Goal: Ask a question

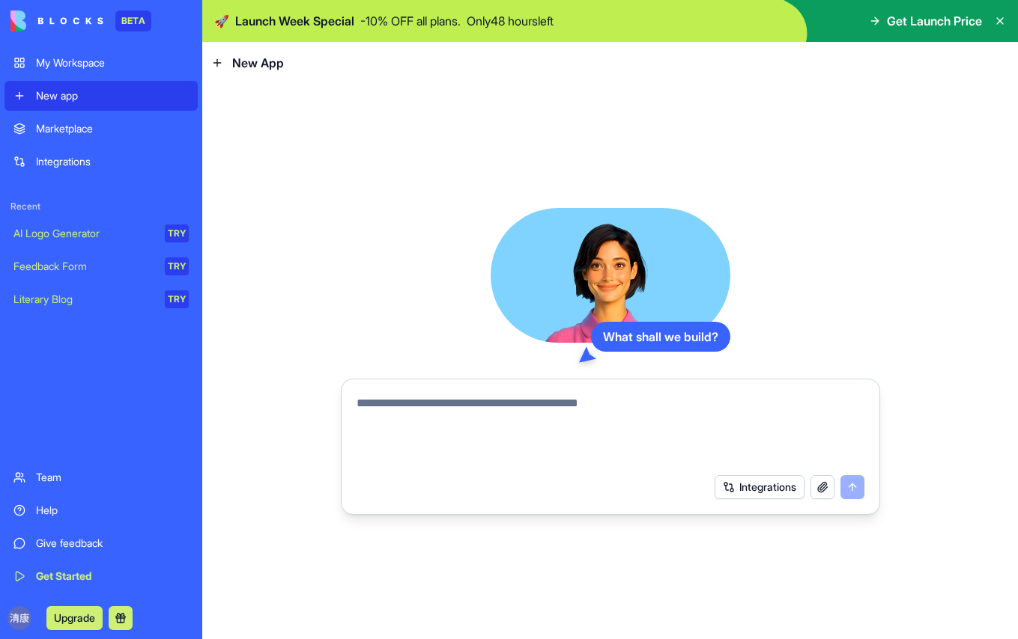
click at [70, 517] on div "Help" at bounding box center [112, 510] width 153 height 15
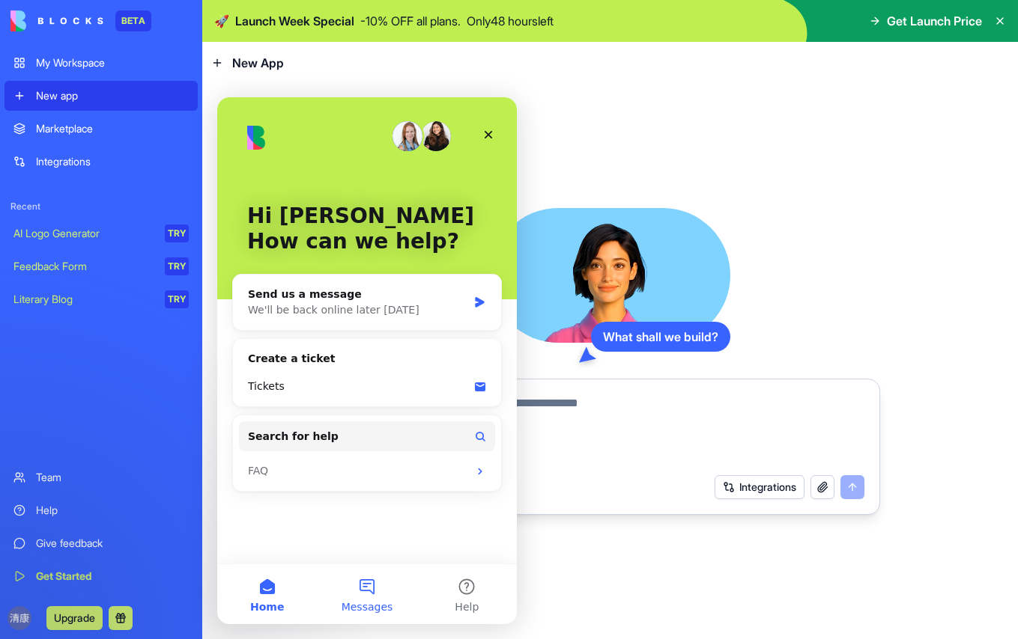
click at [367, 597] on button "Messages" at bounding box center [367, 595] width 100 height 60
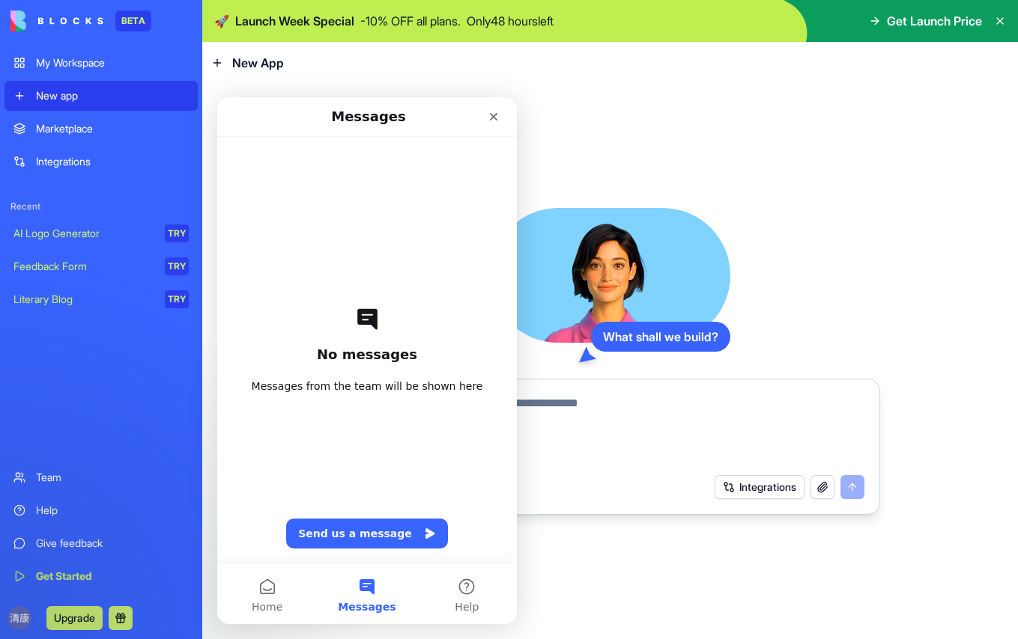
click at [339, 470] on div "No messages Messages from the team will be shown here Send us a message" at bounding box center [366, 350] width 247 height 427
click at [376, 312] on div "No messages Messages from the team will be shown here Send us a message" at bounding box center [366, 350] width 247 height 427
click at [355, 528] on button "Send us a message" at bounding box center [367, 534] width 162 height 30
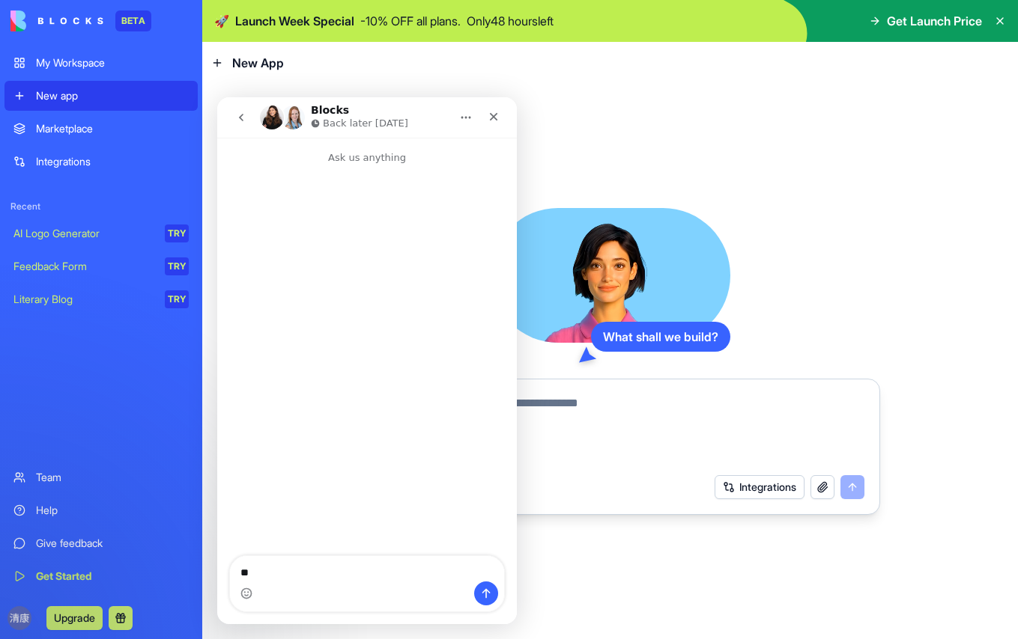
type textarea "*"
type textarea "**********"
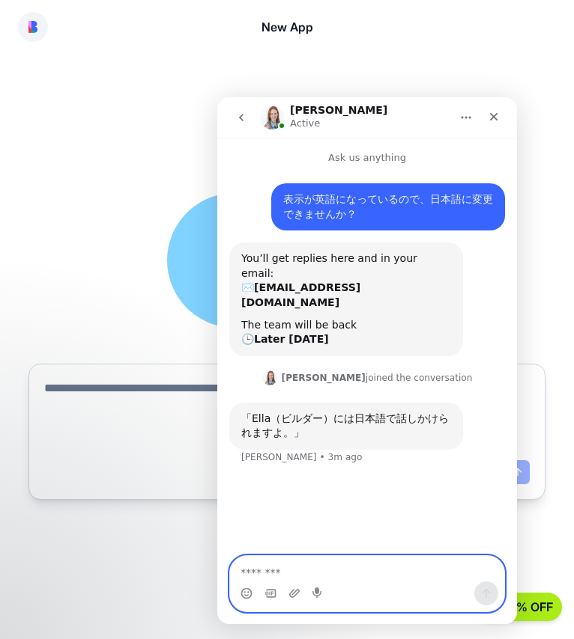
click at [320, 567] on textarea "Message…" at bounding box center [367, 568] width 274 height 25
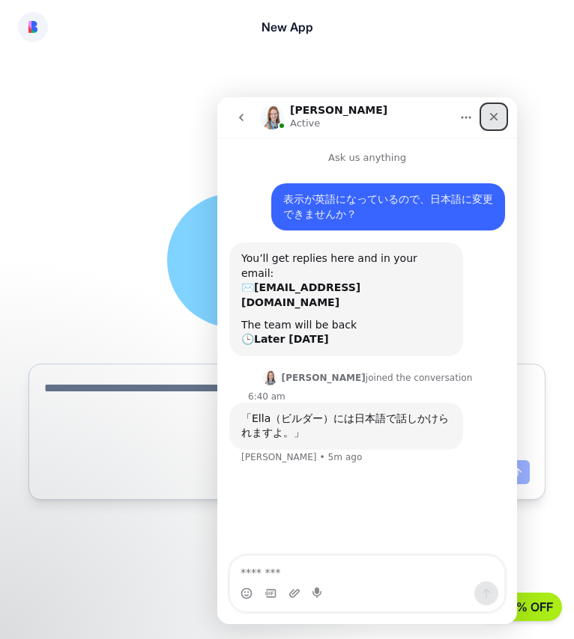
click at [494, 118] on icon "Close" at bounding box center [494, 117] width 8 height 8
